Goal: Transaction & Acquisition: Book appointment/travel/reservation

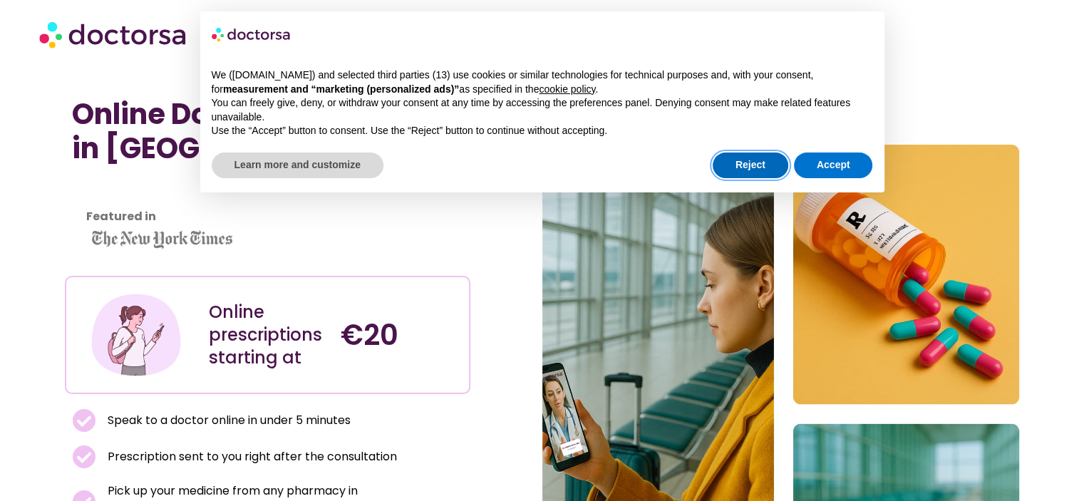
click at [770, 168] on button "Reject" at bounding box center [751, 166] width 76 height 26
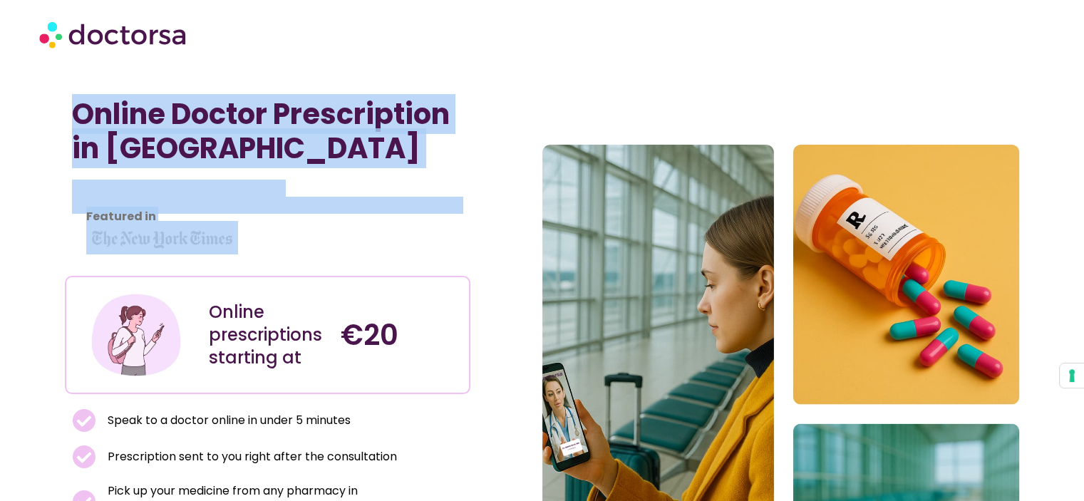
drag, startPoint x: 41, startPoint y: 92, endPoint x: 479, endPoint y: 230, distance: 459.0
click at [478, 232] on section "Online Doctor Prescription in Frankfurt Featured in Online prescriptions starti…" at bounding box center [542, 414] width 1084 height 649
drag, startPoint x: 489, startPoint y: 213, endPoint x: 488, endPoint y: 202, distance: 10.8
click at [490, 213] on div "Online Doctor Prescription in Frankfurt Featured in Online prescriptions starti…" at bounding box center [303, 414] width 477 height 649
click at [131, 37] on img at bounding box center [114, 34] width 150 height 43
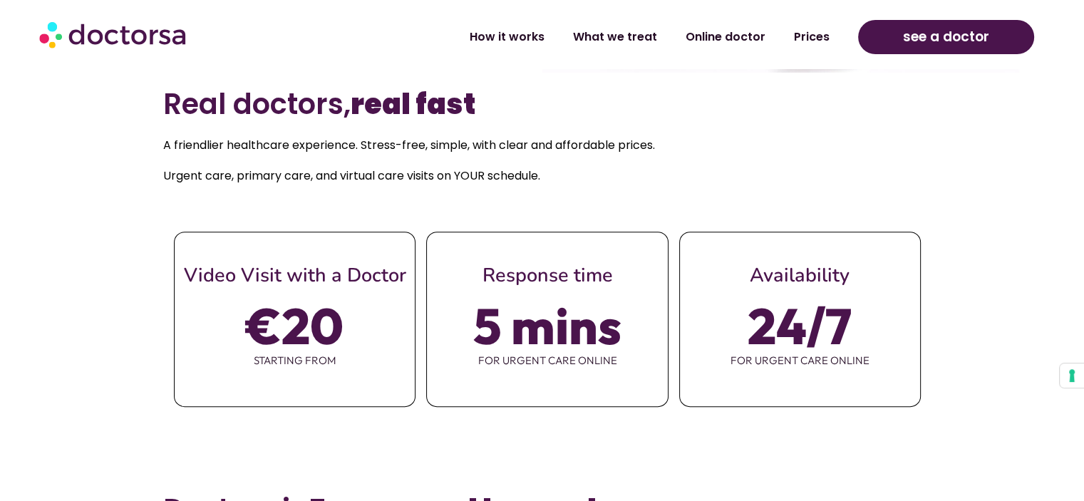
scroll to position [570, 0]
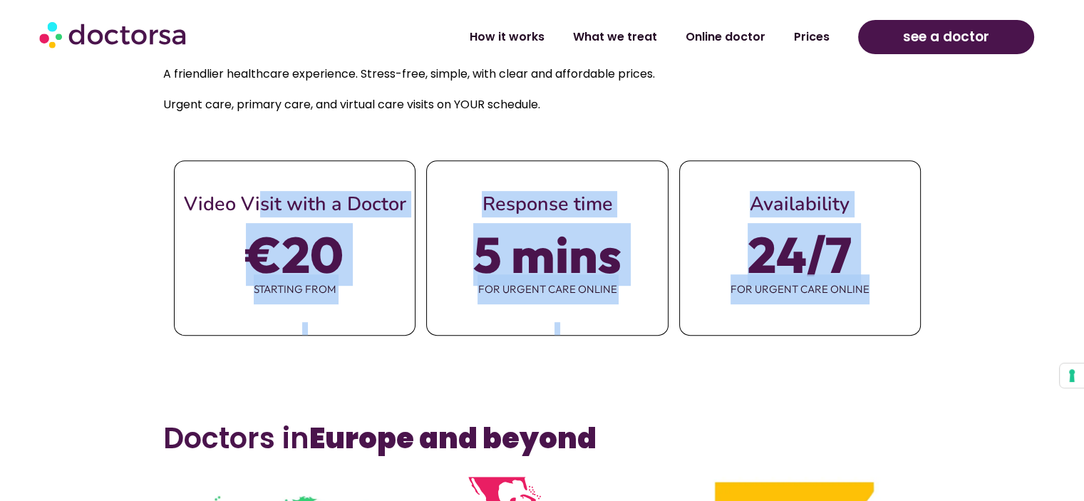
drag, startPoint x: 231, startPoint y: 197, endPoint x: 895, endPoint y: 287, distance: 670.4
click at [895, 287] on div "Video Visit with a Doctor €20 starting from Response time 5 mins for urgent car…" at bounding box center [542, 247] width 758 height 175
click at [897, 287] on span "for urgent care online" at bounding box center [800, 289] width 240 height 30
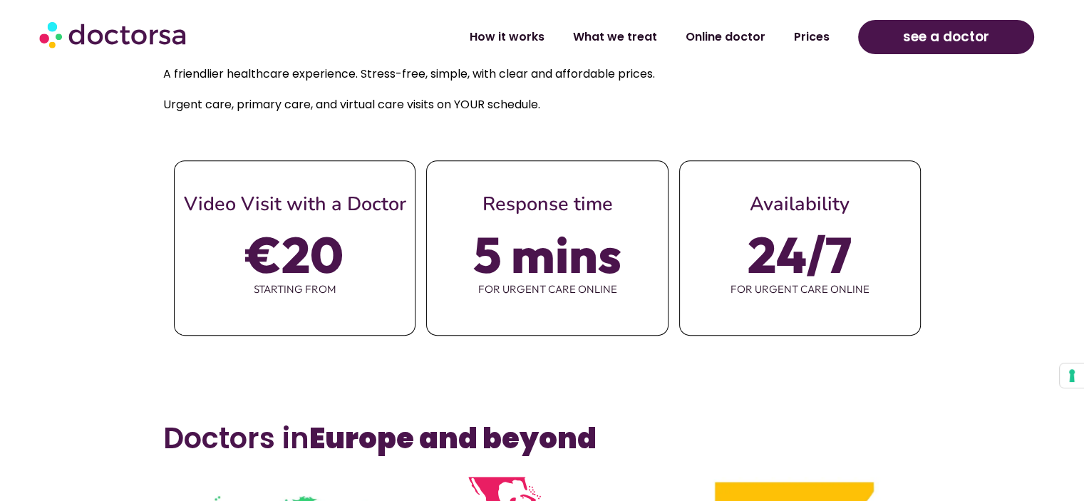
drag, startPoint x: 918, startPoint y: 289, endPoint x: 359, endPoint y: 172, distance: 571.1
click at [359, 172] on div "Video Visit with a Doctor €20 starting from Response time 5 mins for urgent car…" at bounding box center [542, 247] width 758 height 175
click at [359, 172] on div "Video Visit with a Doctor" at bounding box center [295, 189] width 240 height 56
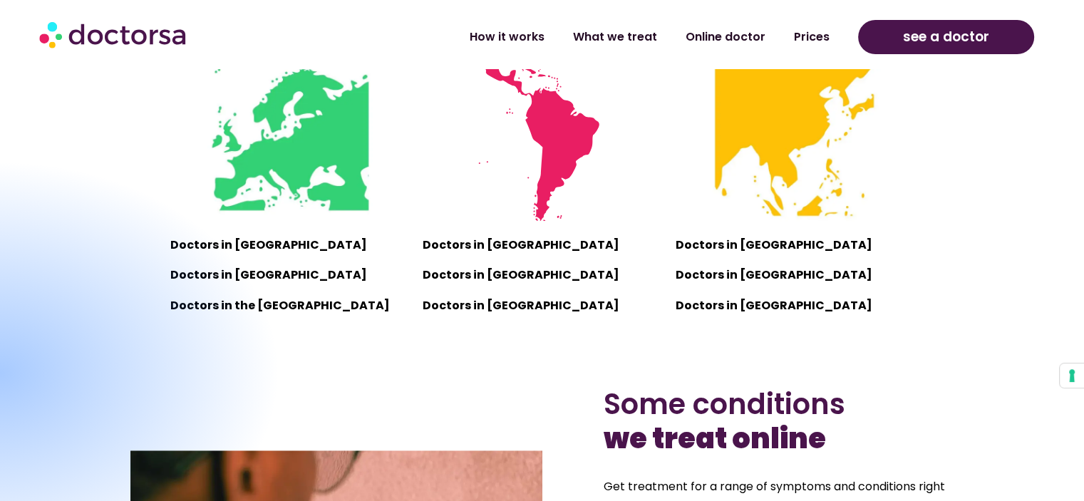
scroll to position [927, 0]
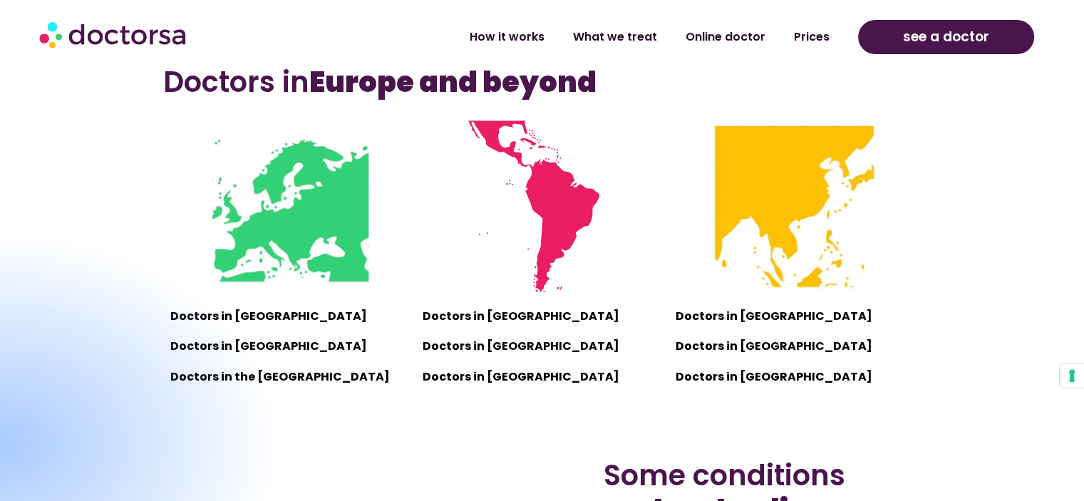
click at [312, 221] on img at bounding box center [290, 206] width 172 height 172
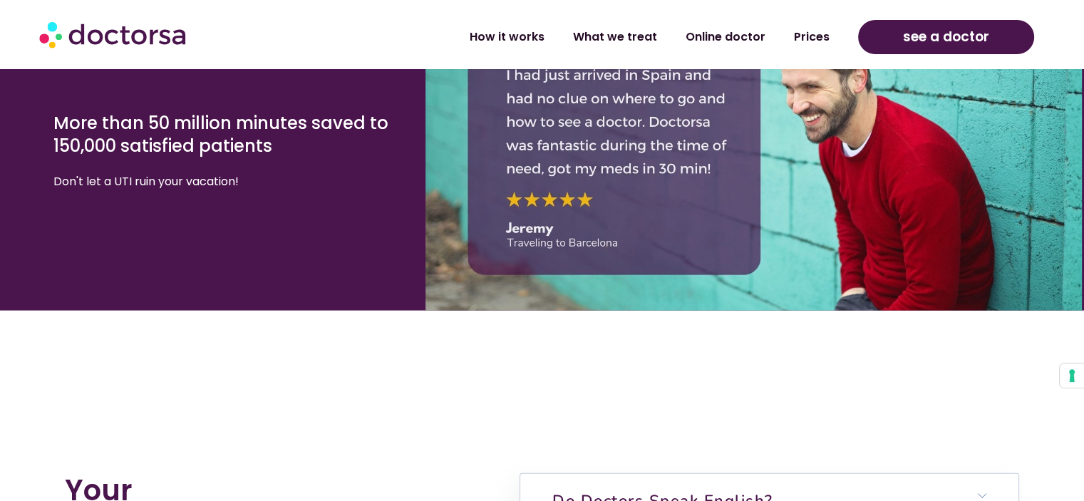
scroll to position [2851, 0]
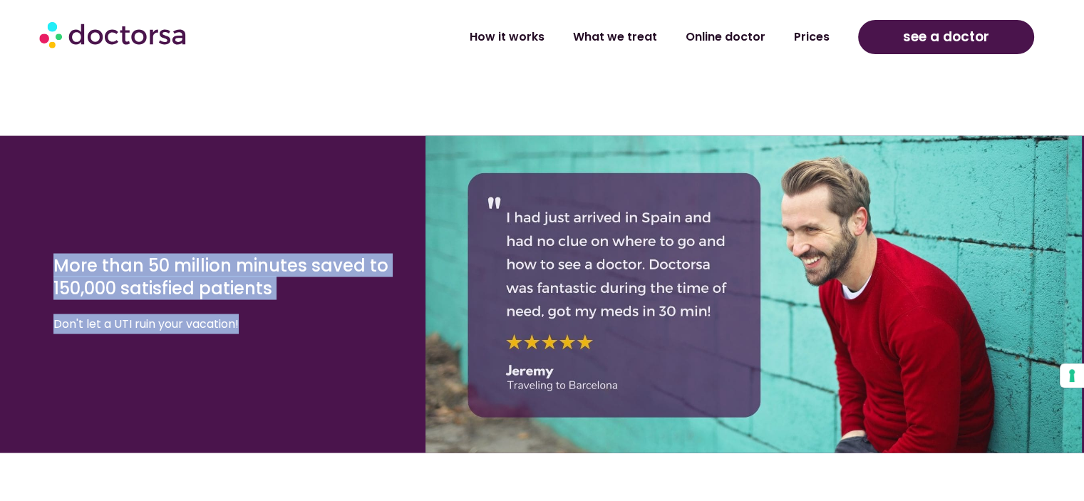
drag, startPoint x: 520, startPoint y: 183, endPoint x: 574, endPoint y: 454, distance: 276.2
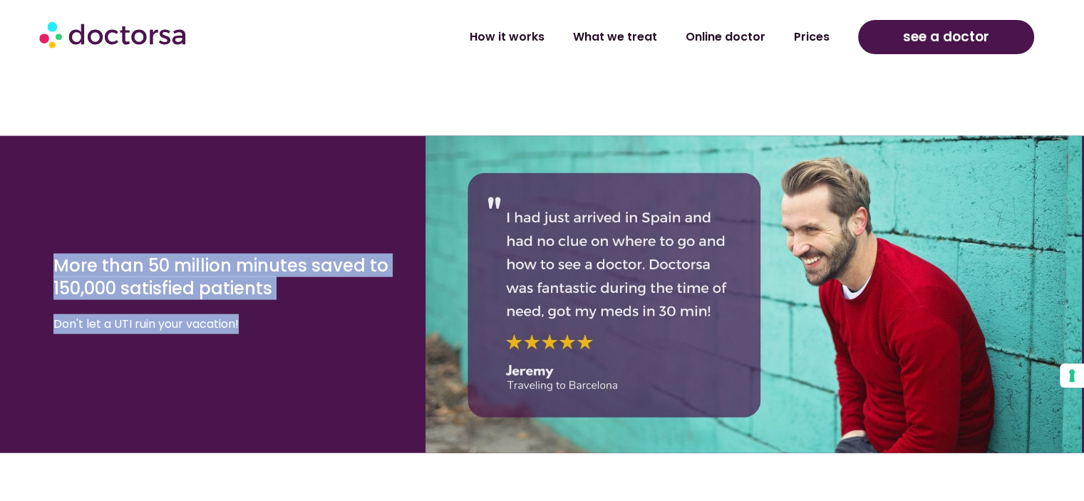
drag, startPoint x: 230, startPoint y: 265, endPoint x: 38, endPoint y: 185, distance: 208.4
click at [26, 222] on div "More than 50 million minutes saved to 150,000 satisfied patients Don't let a UT…" at bounding box center [213, 294] width 426 height 144
click at [71, 180] on div "More than 50 million minutes saved to 150,000 satisfied patients Don't let a UT…" at bounding box center [542, 294] width 1084 height 317
drag, startPoint x: 245, startPoint y: 289, endPoint x: 311, endPoint y: 379, distance: 111.1
click at [310, 379] on div "More than 50 million minutes saved to 150,000 satisfied patients Don't let a UT…" at bounding box center [542, 294] width 1084 height 317
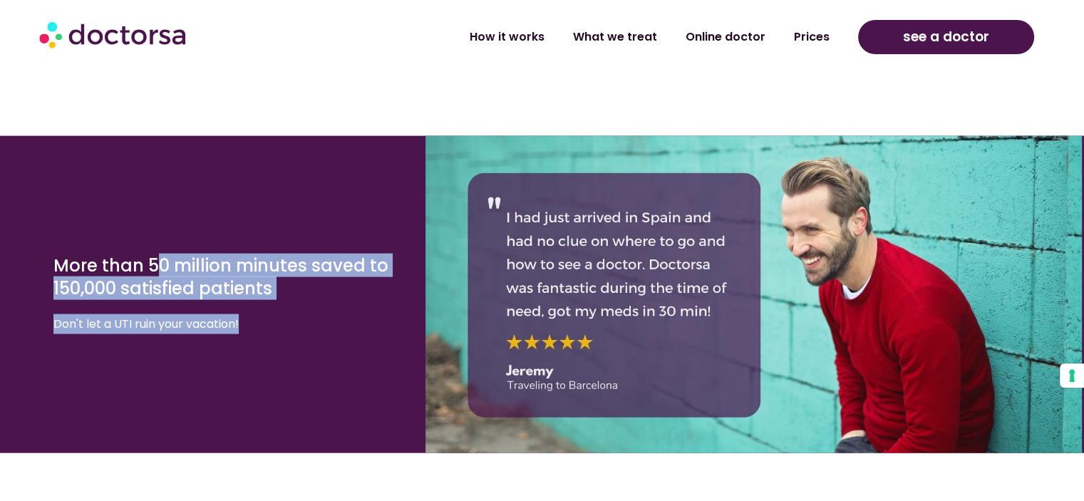
click at [316, 370] on div "More than 50 million minutes saved to 150,000 satisfied patients Don't let a UT…" at bounding box center [542, 294] width 1084 height 317
